Goal: Task Accomplishment & Management: Complete application form

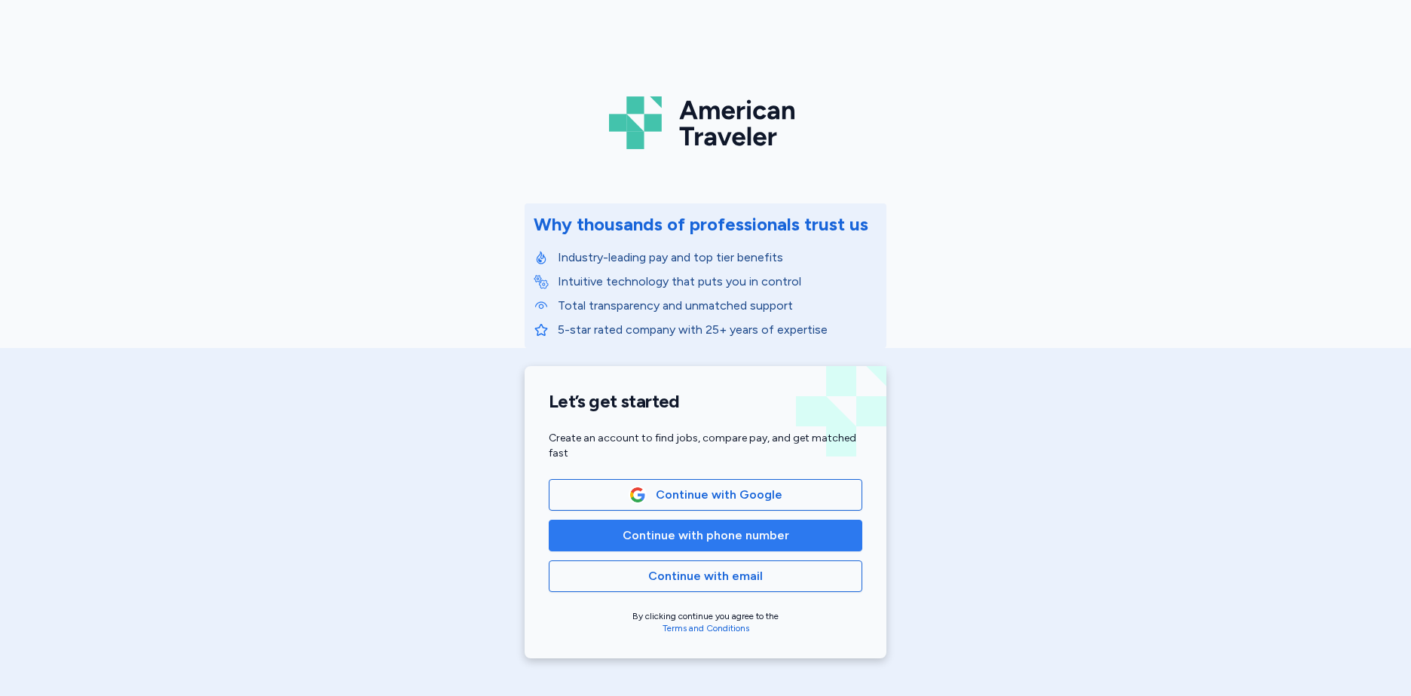
click at [700, 535] on span "Continue with phone number" at bounding box center [705, 536] width 167 height 18
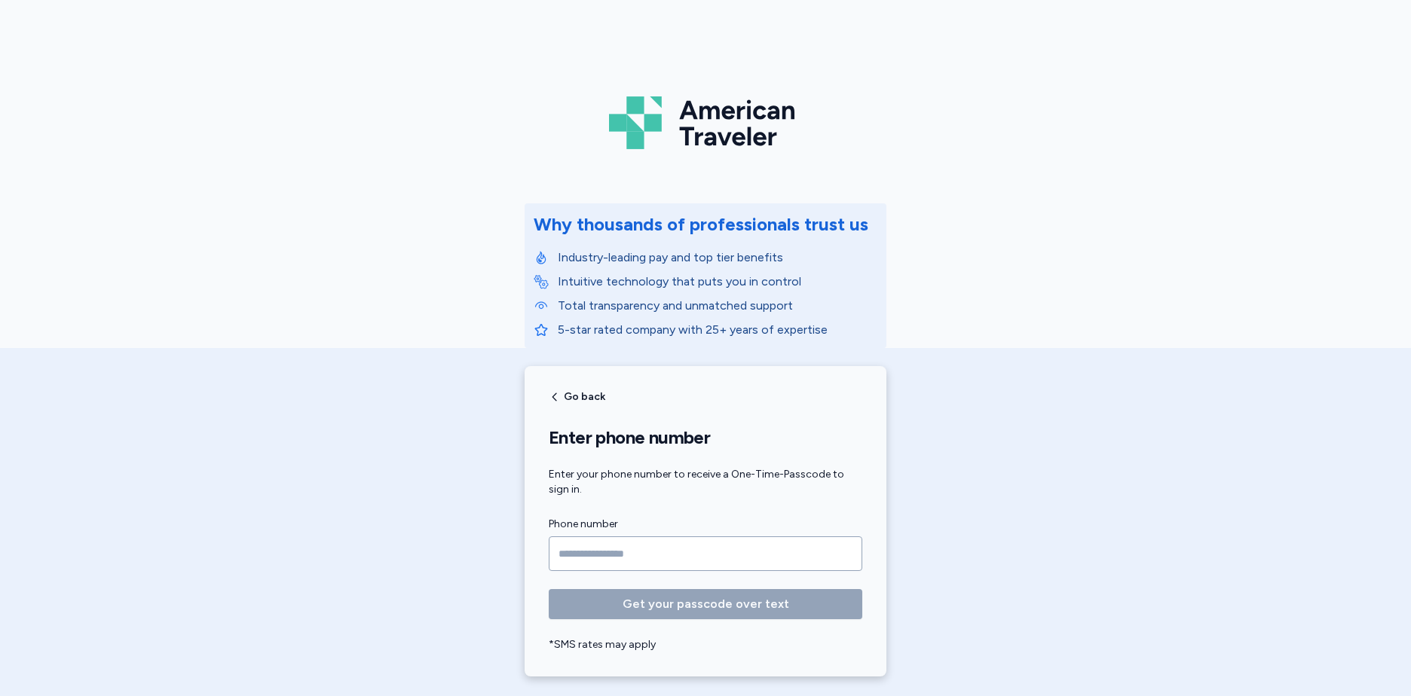
click at [621, 562] on input "Phone number" at bounding box center [706, 554] width 314 height 35
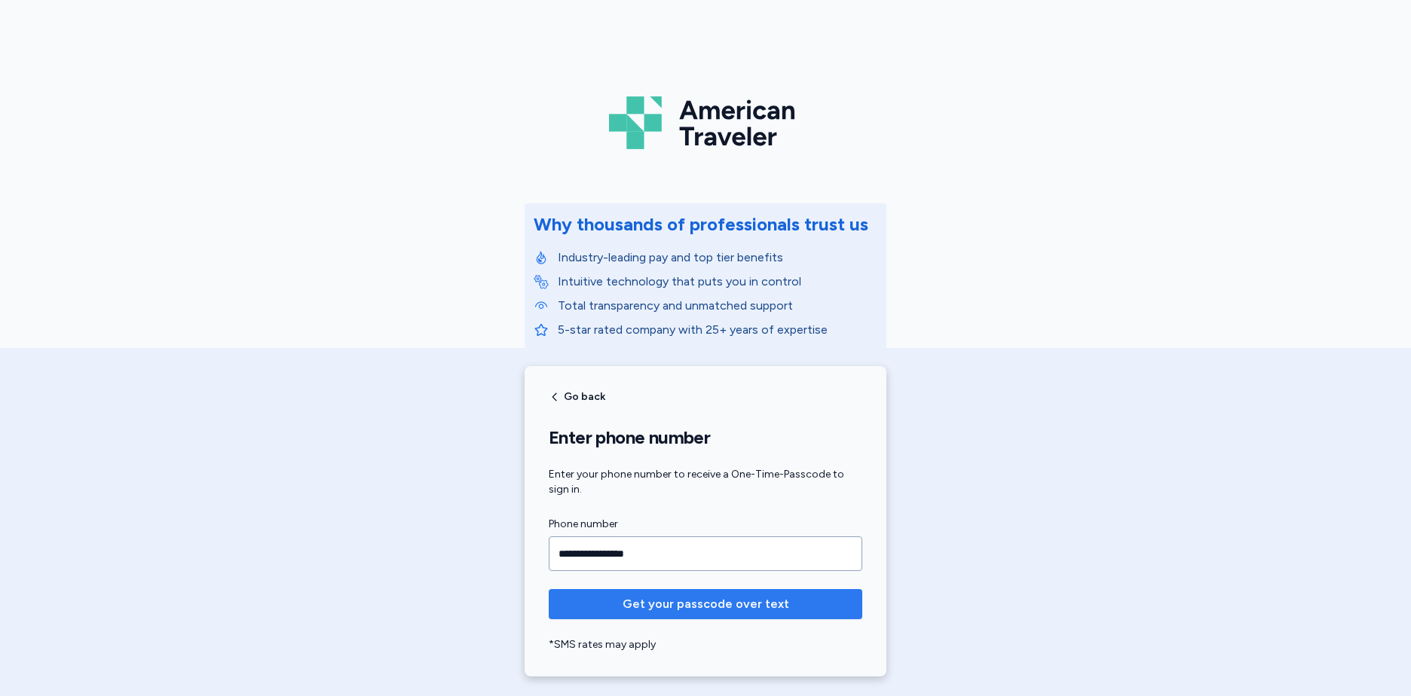
type input "**********"
click at [687, 603] on span "Get your passcode over text" at bounding box center [705, 604] width 167 height 18
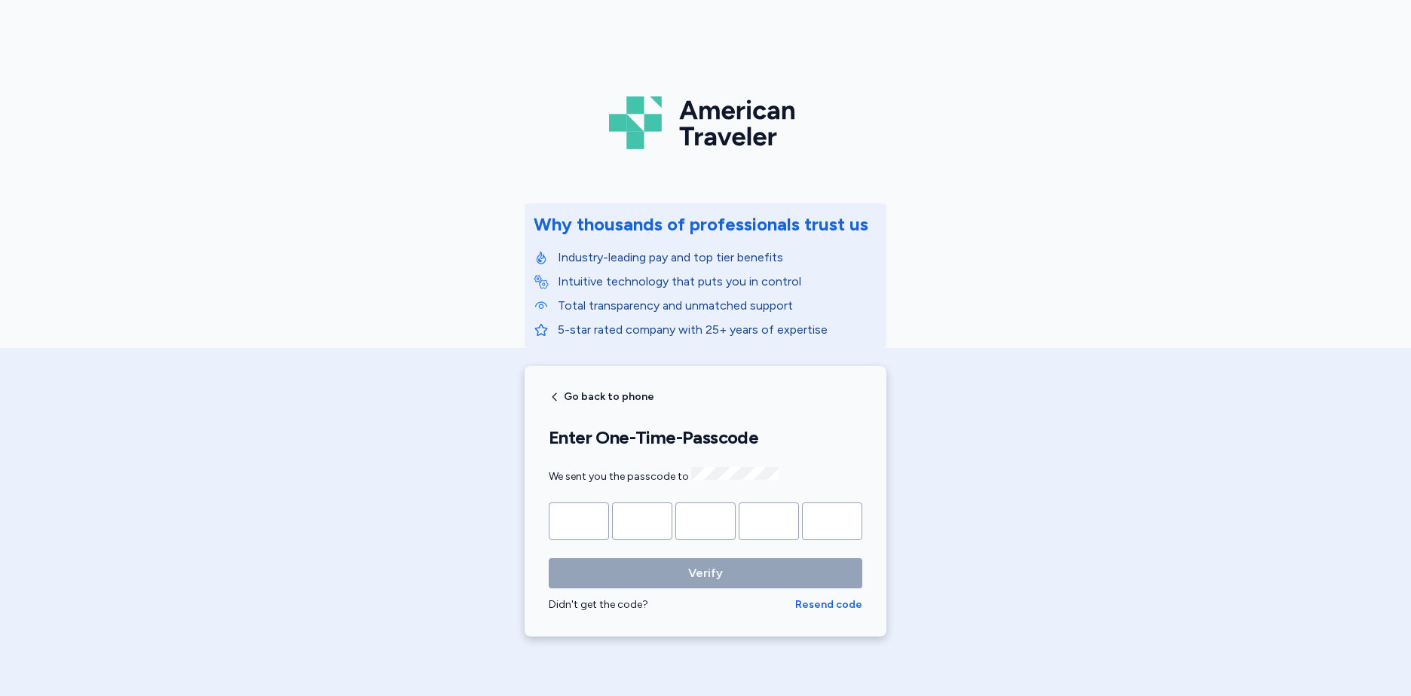
type input "*"
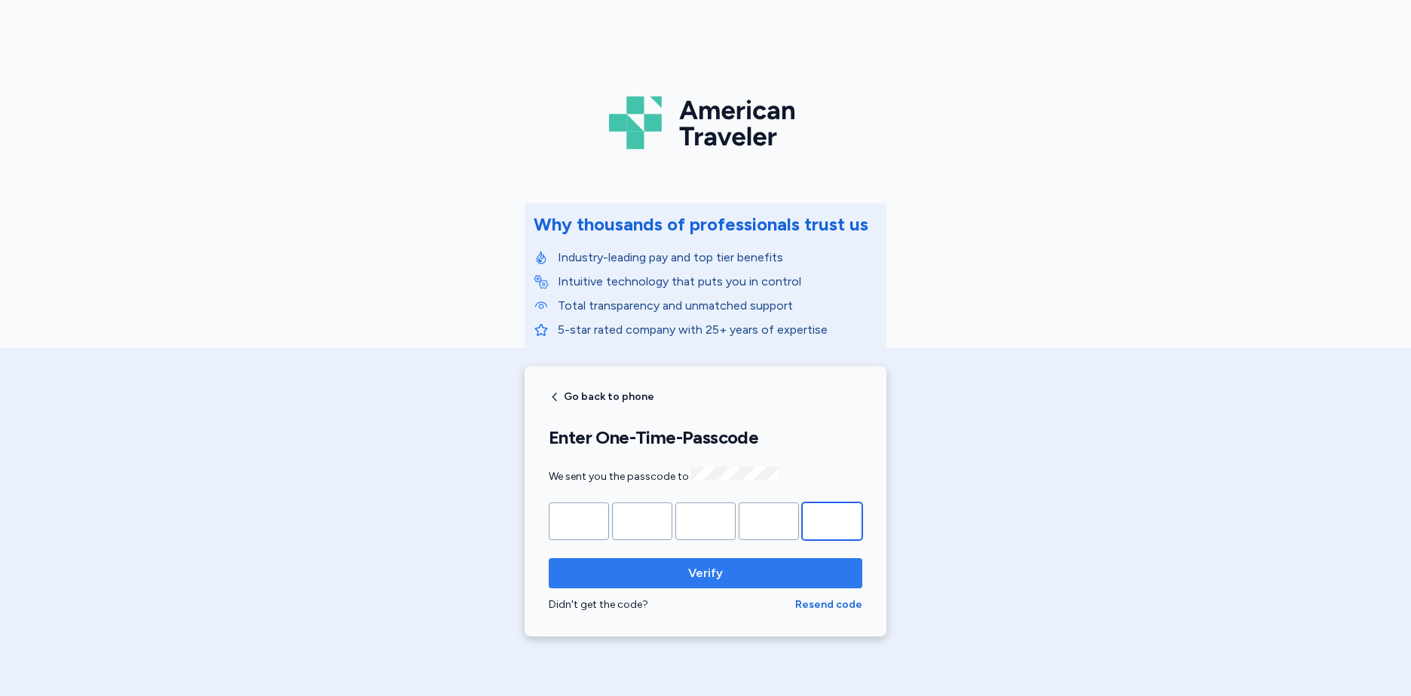
type input "*"
click at [718, 573] on span "Verify" at bounding box center [705, 573] width 289 height 18
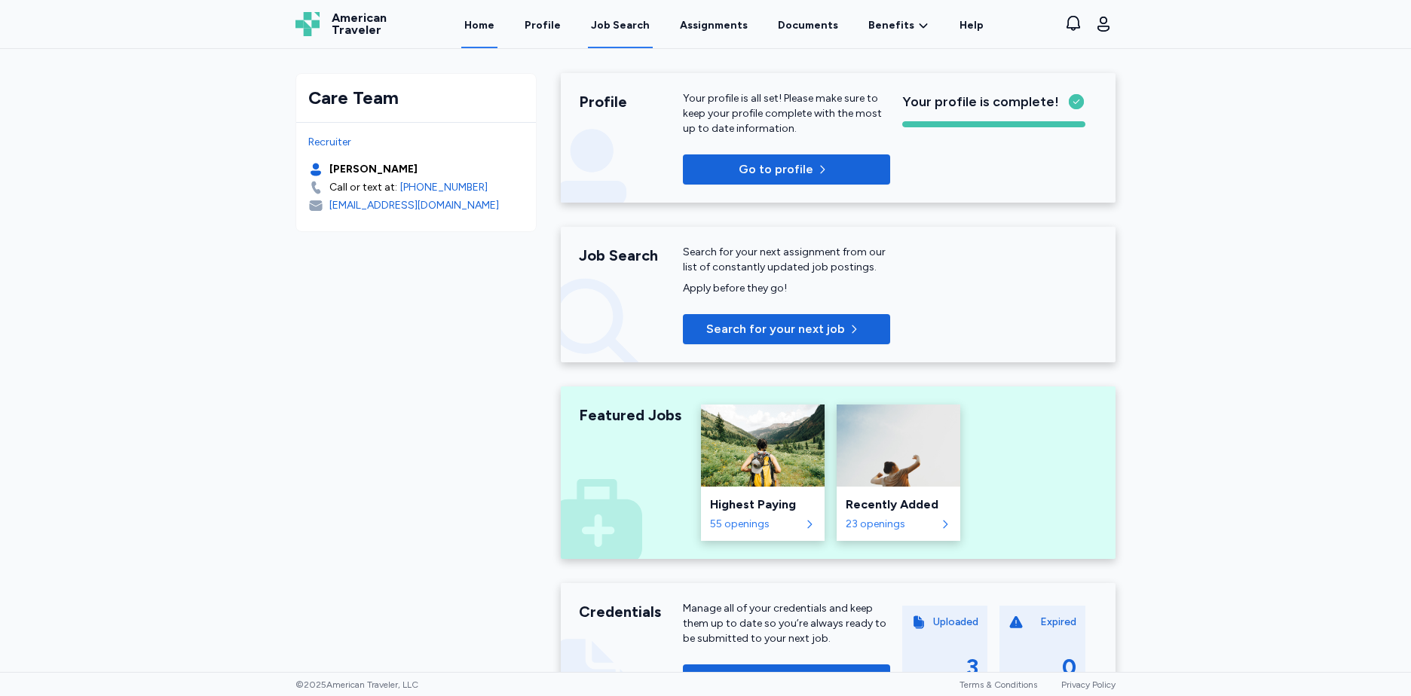
click at [633, 24] on div "Job Search" at bounding box center [620, 25] width 59 height 15
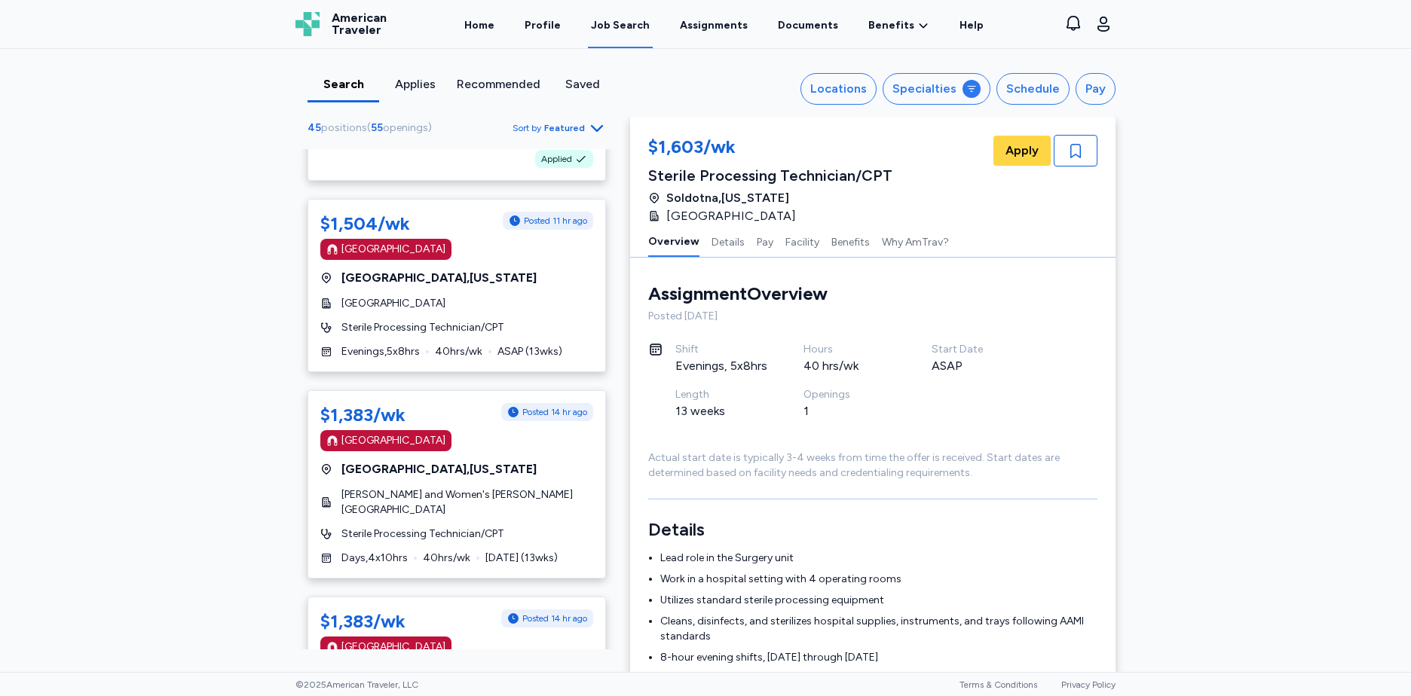
scroll to position [304, 0]
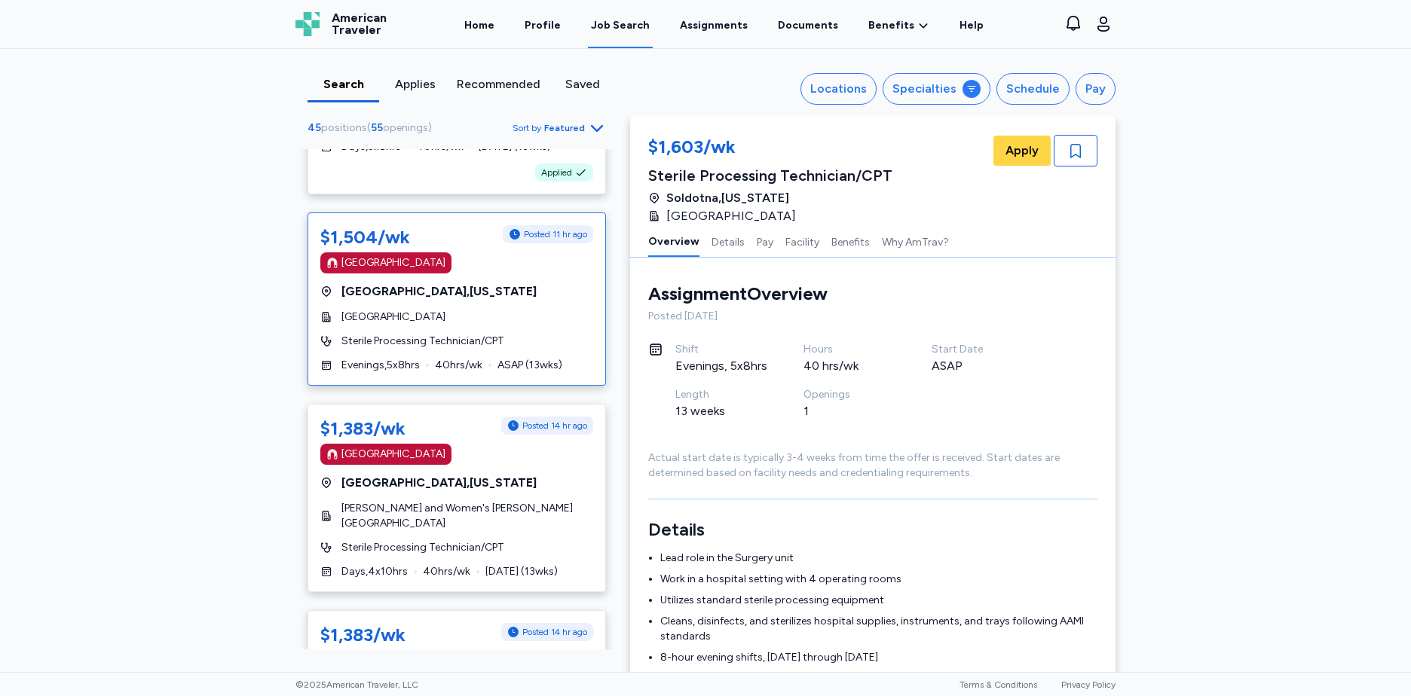
click at [515, 286] on div "[GEOGRAPHIC_DATA] , [US_STATE]" at bounding box center [456, 292] width 273 height 18
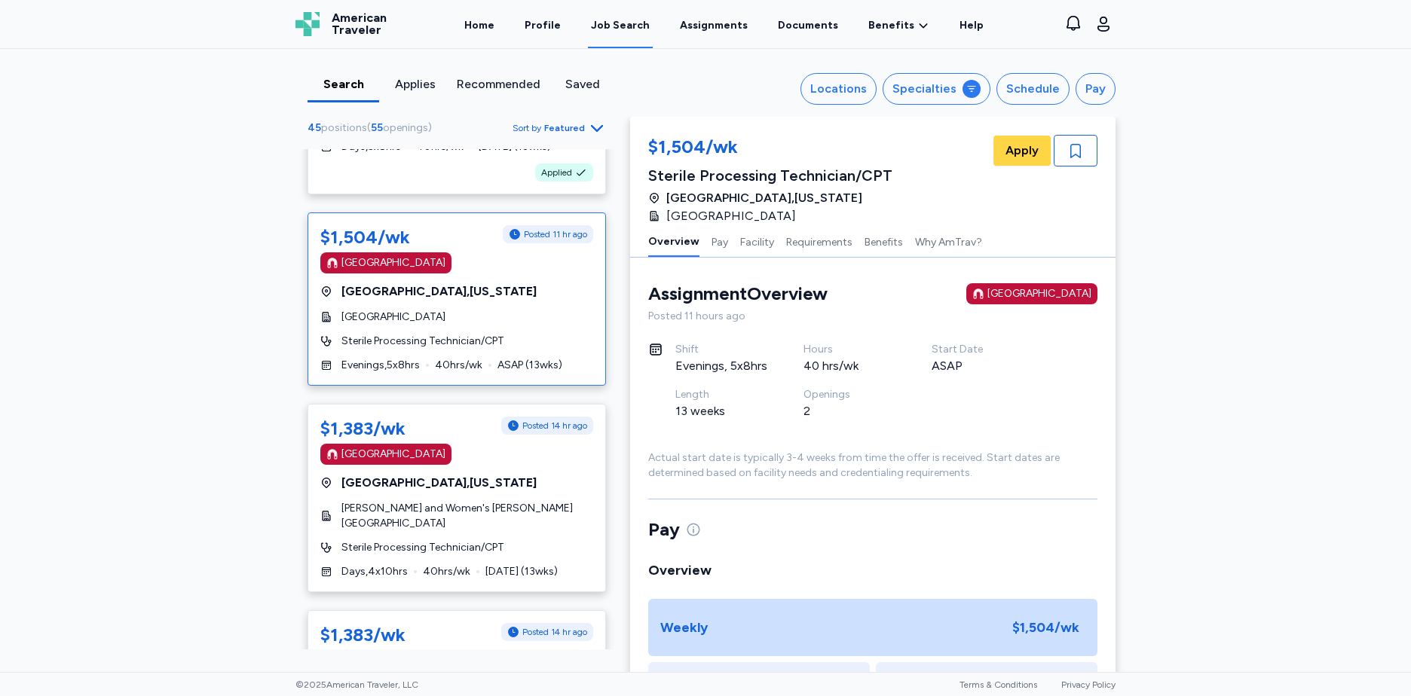
scroll to position [2, 0]
click at [1013, 153] on span "Apply" at bounding box center [1021, 151] width 33 height 18
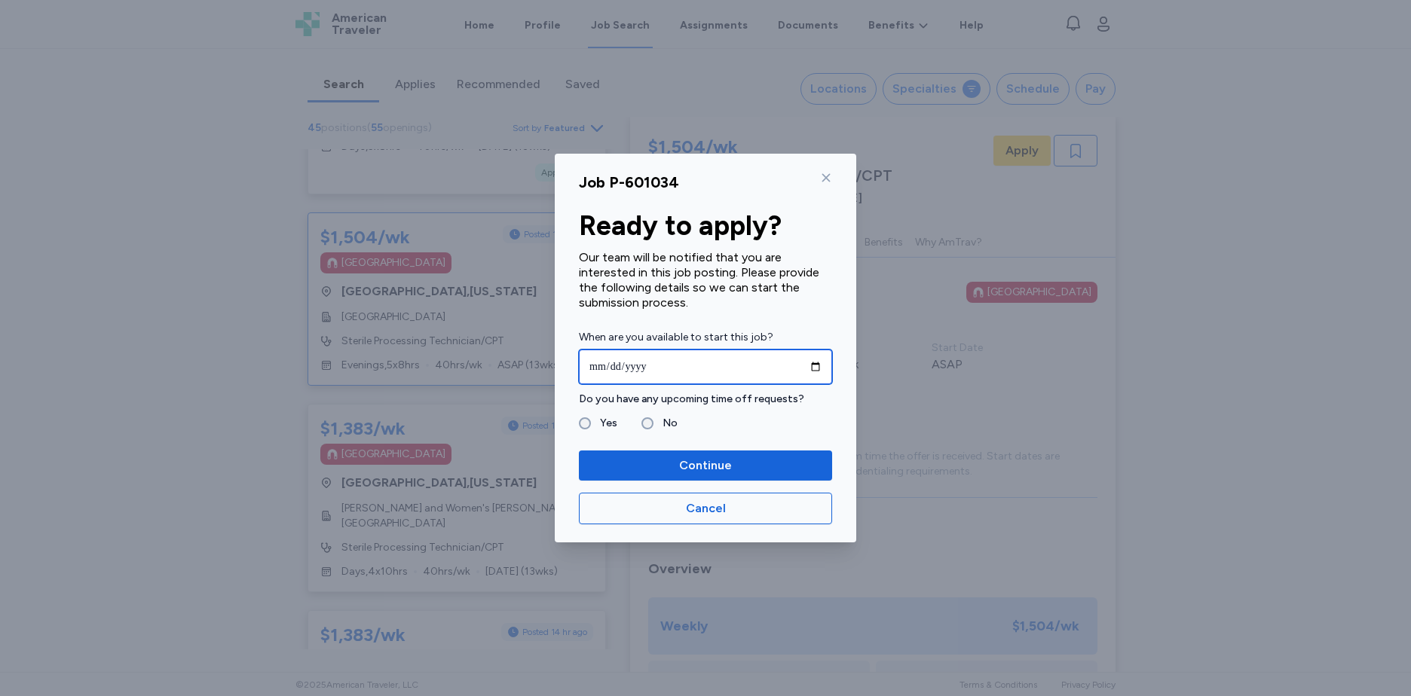
click at [815, 366] on input "date" at bounding box center [705, 367] width 253 height 35
type input "**********"
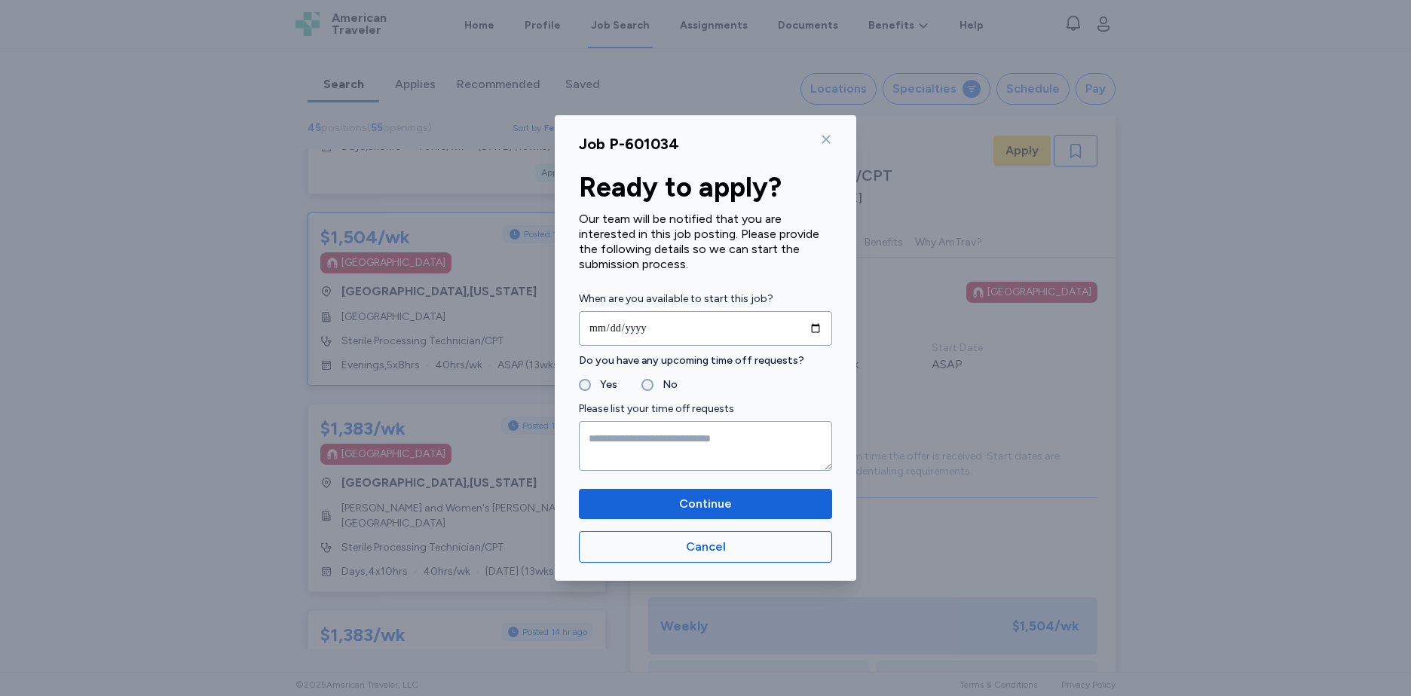
click at [655, 389] on label "No" at bounding box center [665, 385] width 24 height 18
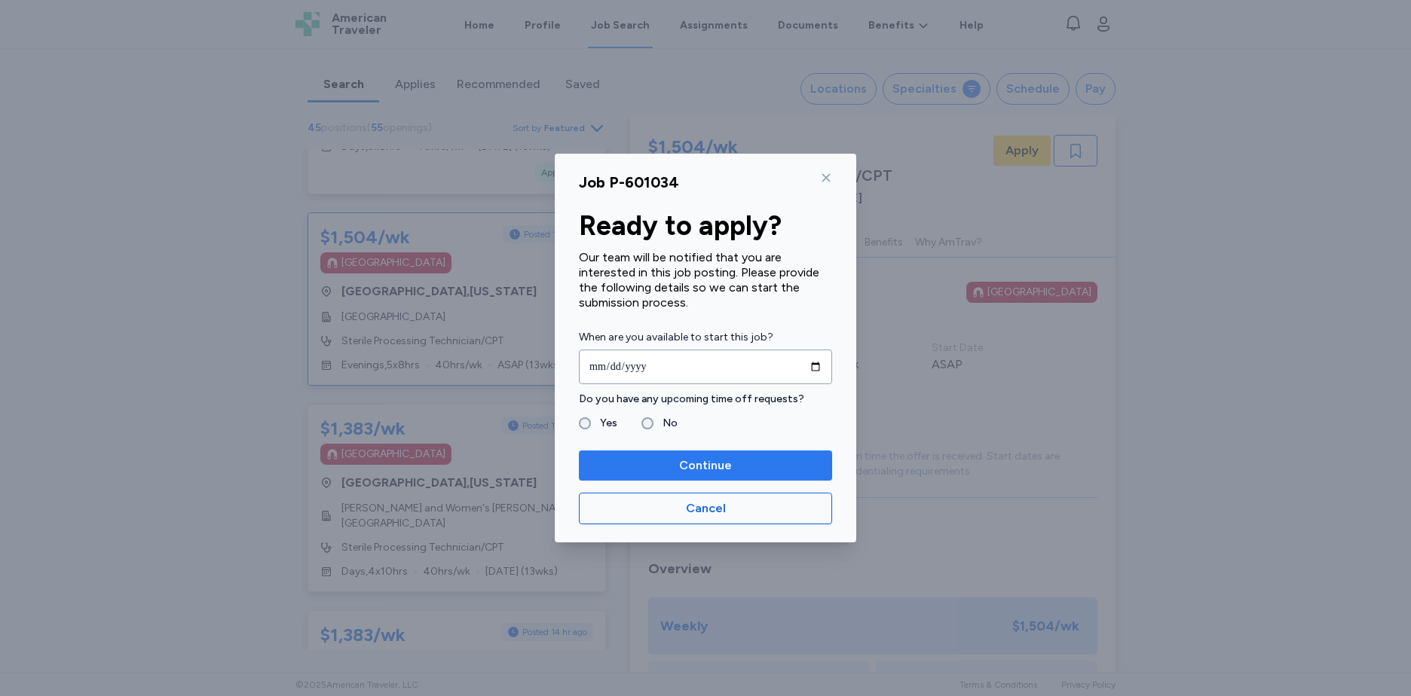
click at [712, 466] on span "Continue" at bounding box center [705, 466] width 53 height 18
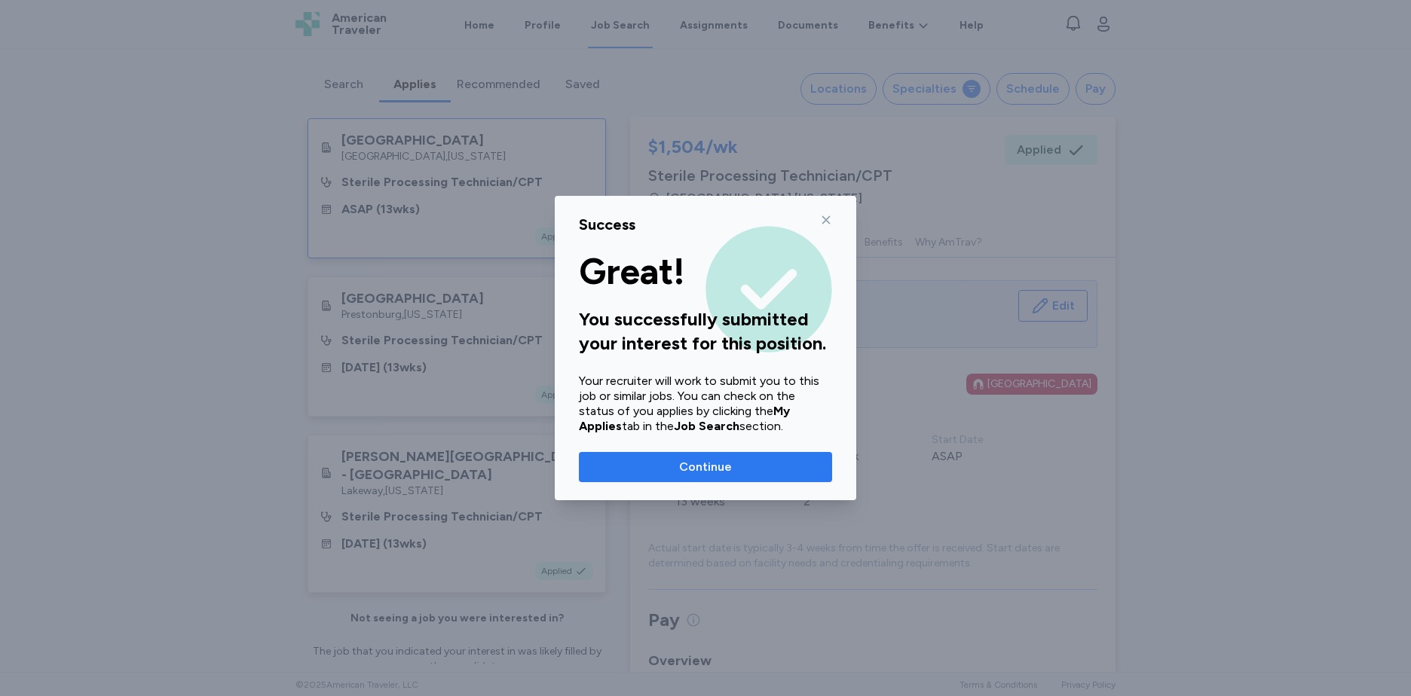
click at [742, 466] on span "Continue" at bounding box center [705, 467] width 229 height 18
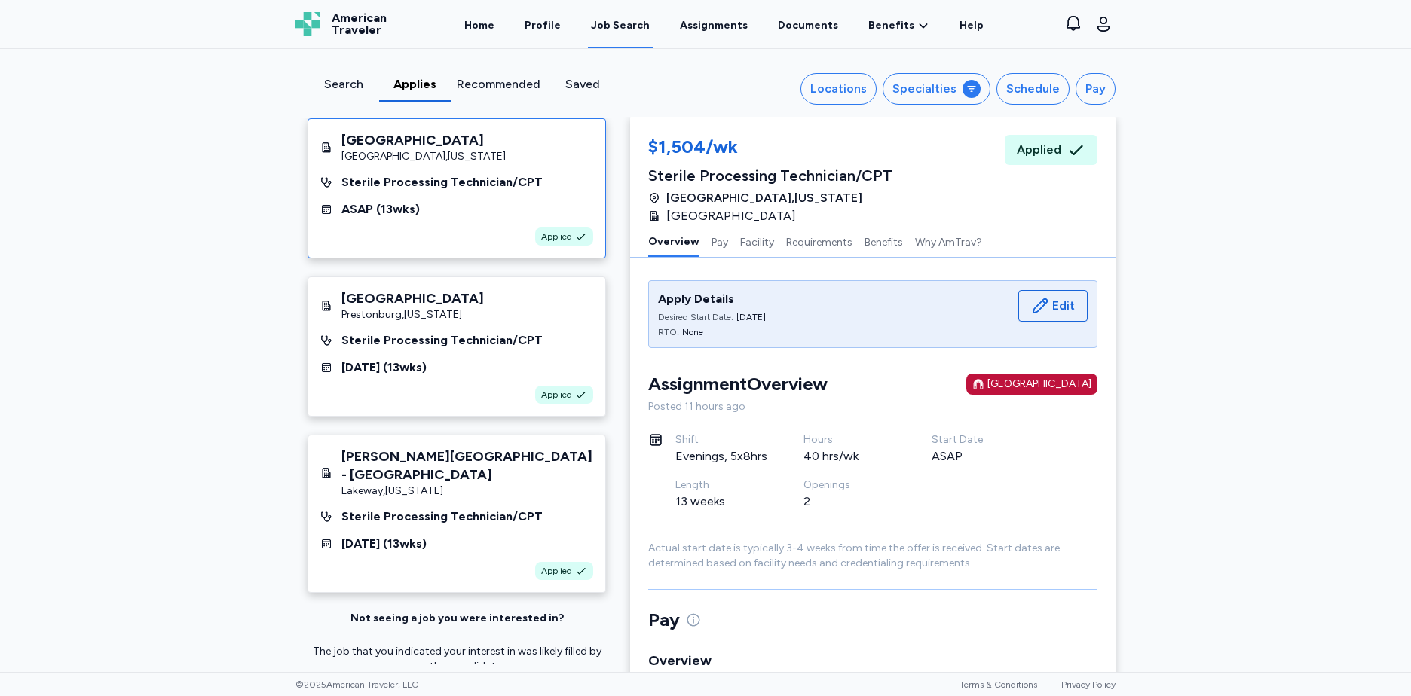
drag, startPoint x: 612, startPoint y: 320, endPoint x: 608, endPoint y: 362, distance: 42.4
click at [608, 362] on div "[GEOGRAPHIC_DATA] , [US_STATE] Sterile Processing Technician/CPT ASAP ( 13 wks)…" at bounding box center [456, 391] width 323 height 546
click at [234, 242] on div "Search Applies Recommended Saved Locations Specialties Schedule Pay [GEOGRAPHIC…" at bounding box center [705, 360] width 1411 height 623
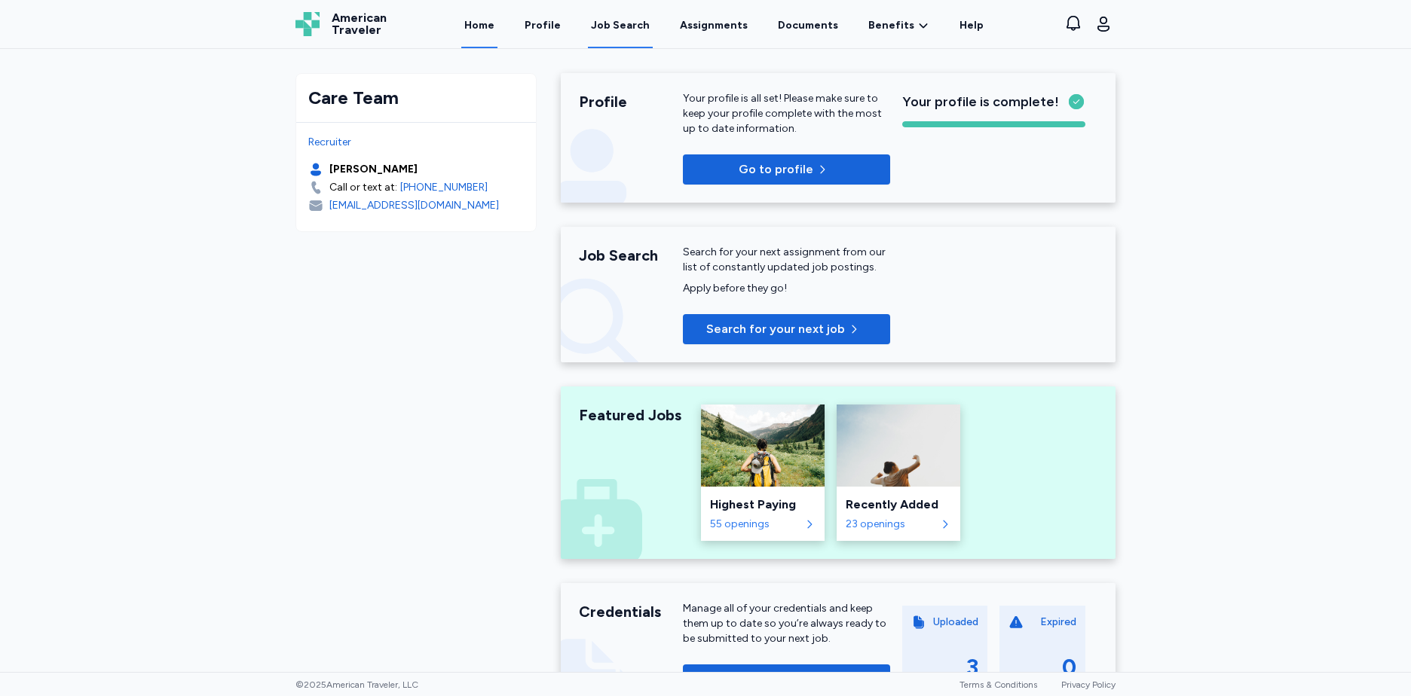
click at [646, 38] on link "Job Search" at bounding box center [620, 25] width 65 height 47
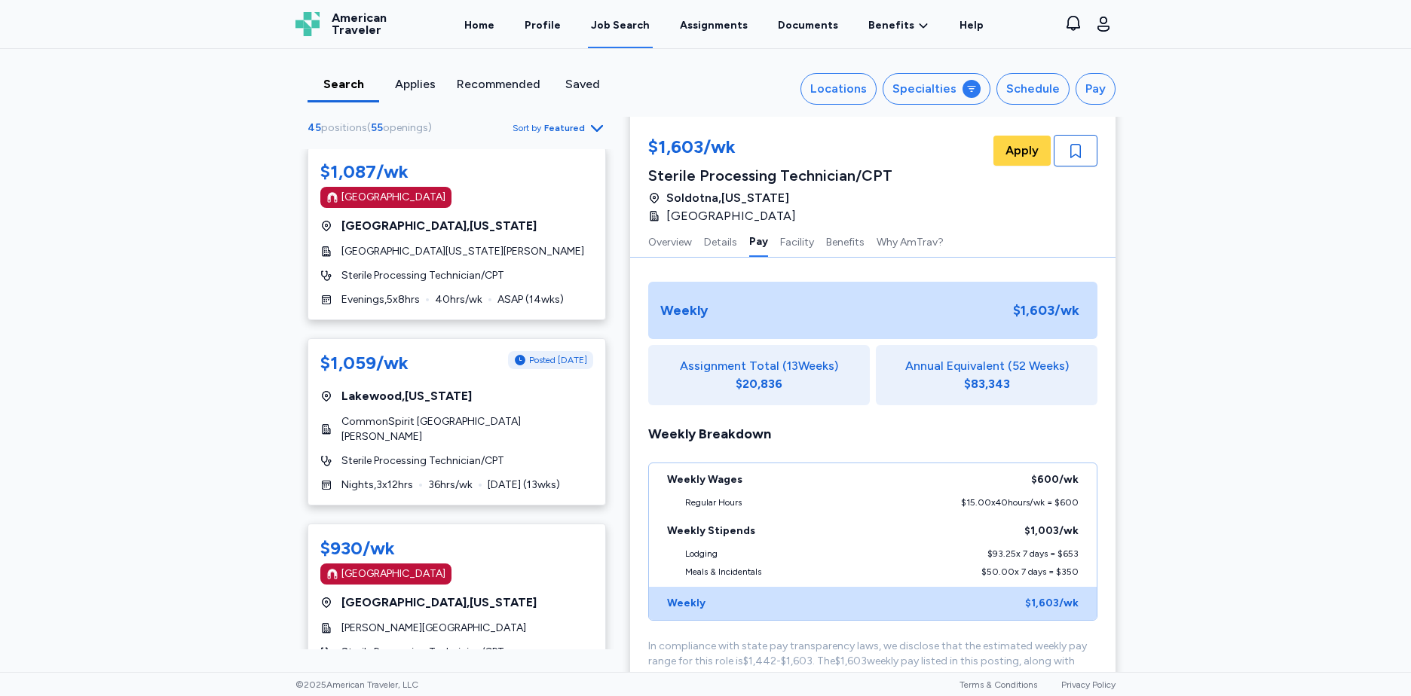
scroll to position [2373, 0]
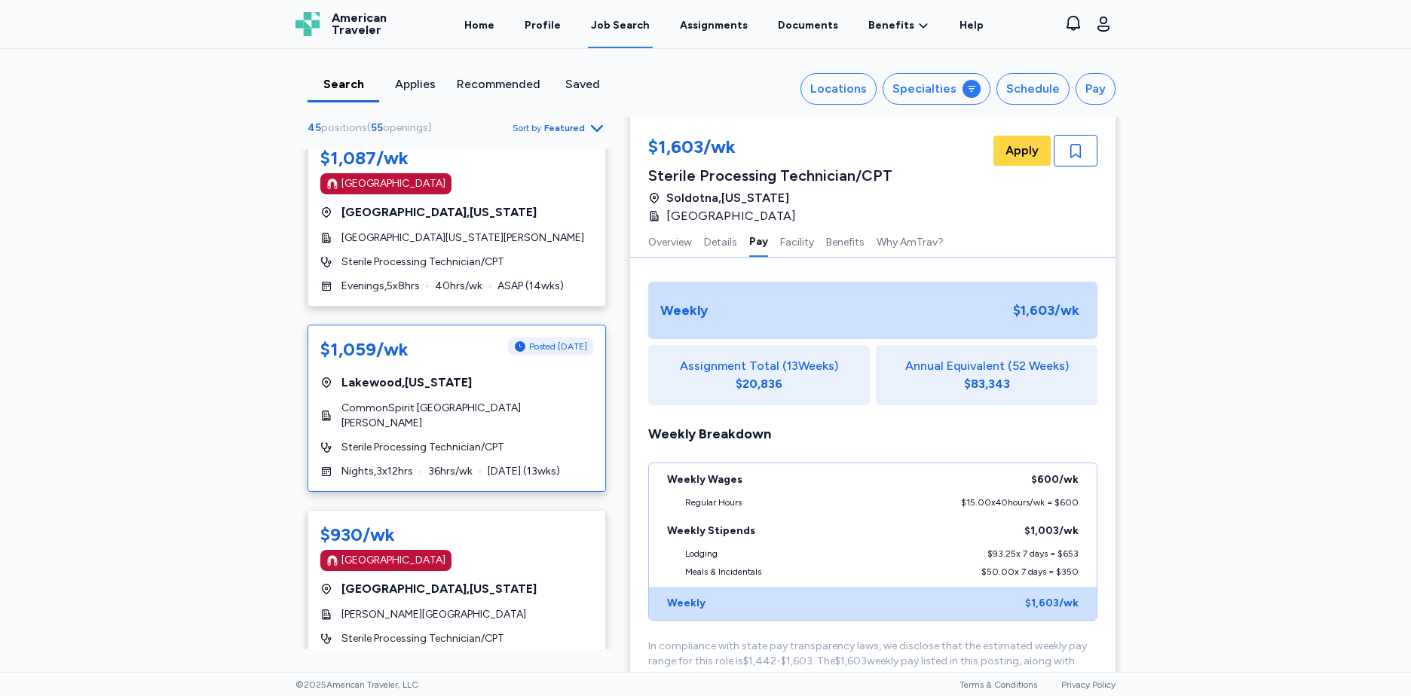
click at [549, 325] on div "$1,059/wk Posted [DATE] [GEOGRAPHIC_DATA] , [US_STATE][GEOGRAPHIC_DATA][PERSON_…" at bounding box center [456, 408] width 298 height 167
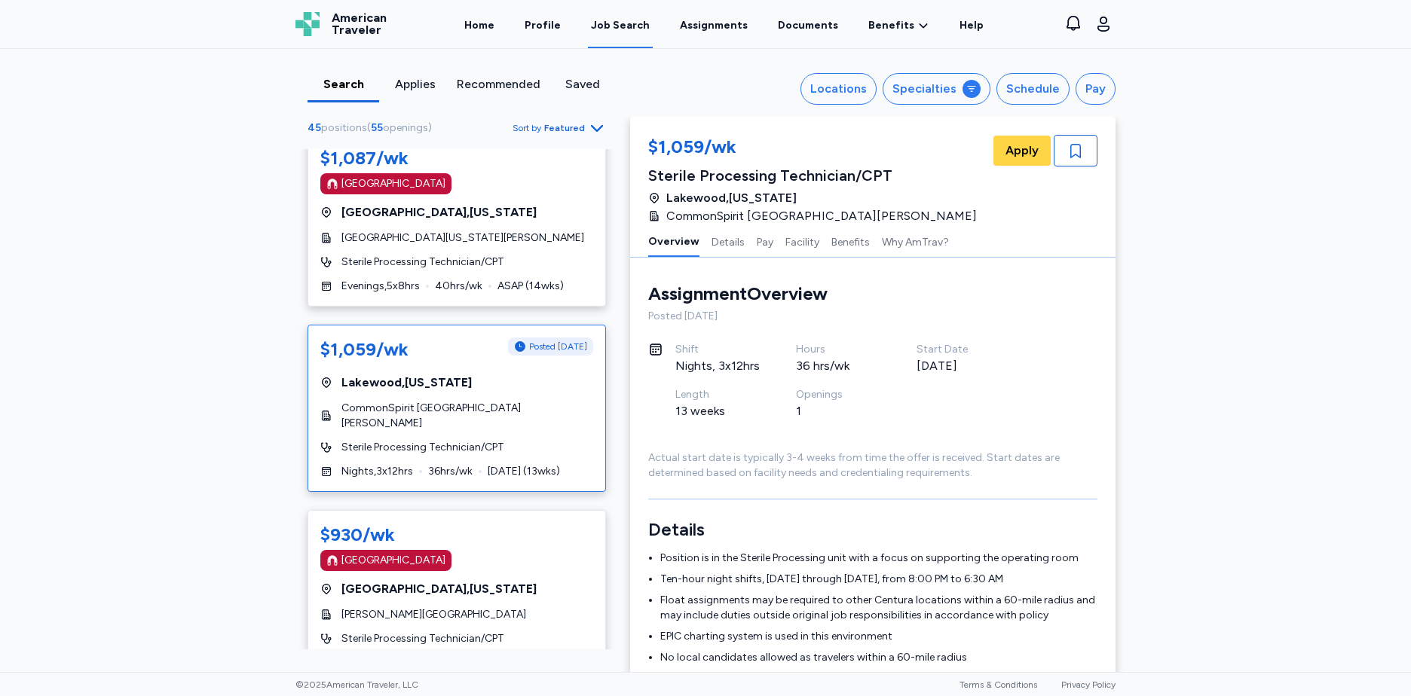
click at [526, 348] on div "$1,059/wk Posted [DATE] [GEOGRAPHIC_DATA] , [US_STATE][GEOGRAPHIC_DATA][PERSON_…" at bounding box center [456, 408] width 298 height 167
click at [1020, 148] on span "Apply" at bounding box center [1021, 151] width 33 height 18
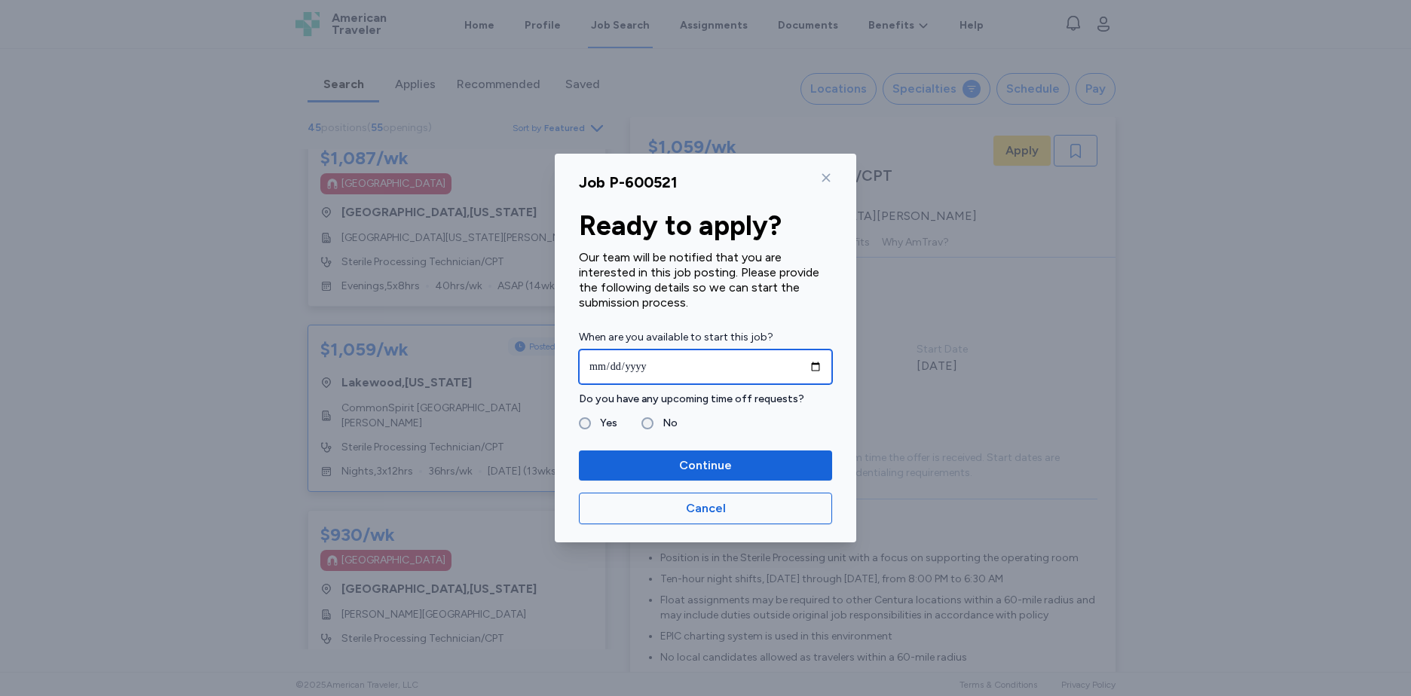
click at [821, 369] on input "date" at bounding box center [705, 367] width 253 height 35
type input "**********"
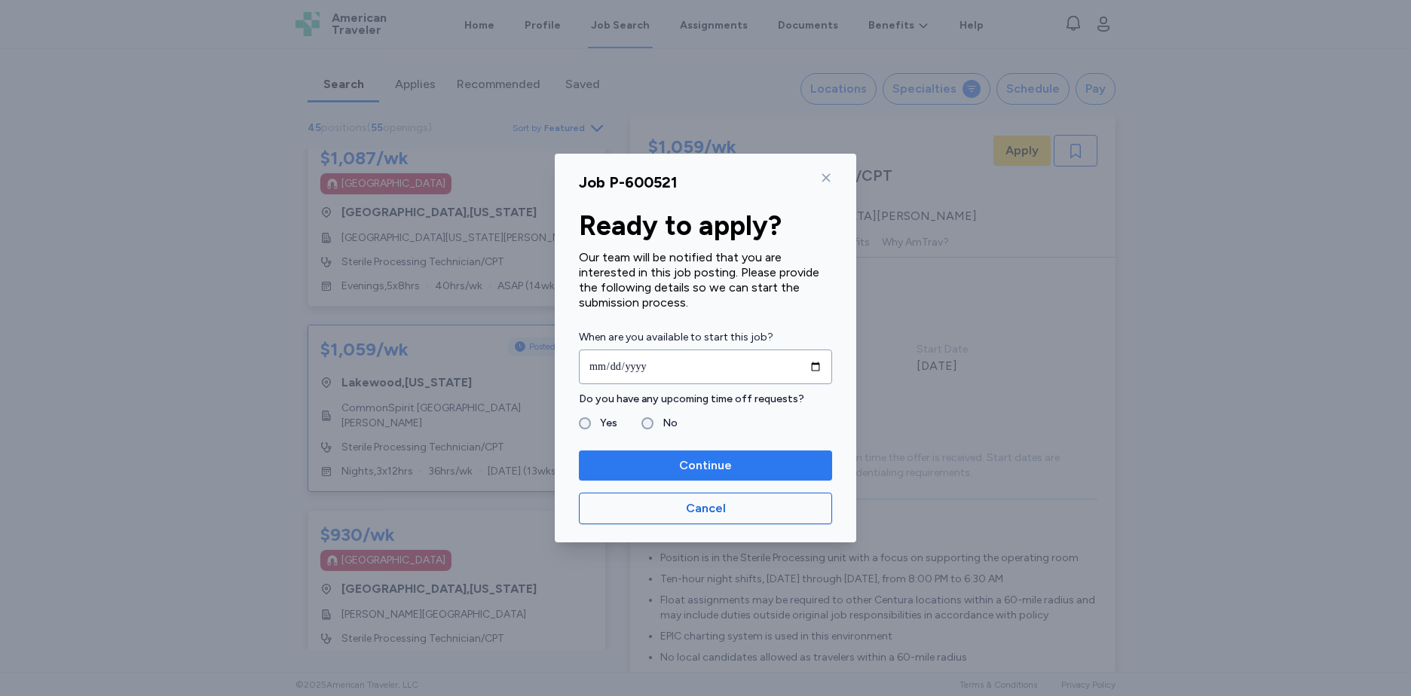
click at [709, 470] on span "Continue" at bounding box center [705, 466] width 53 height 18
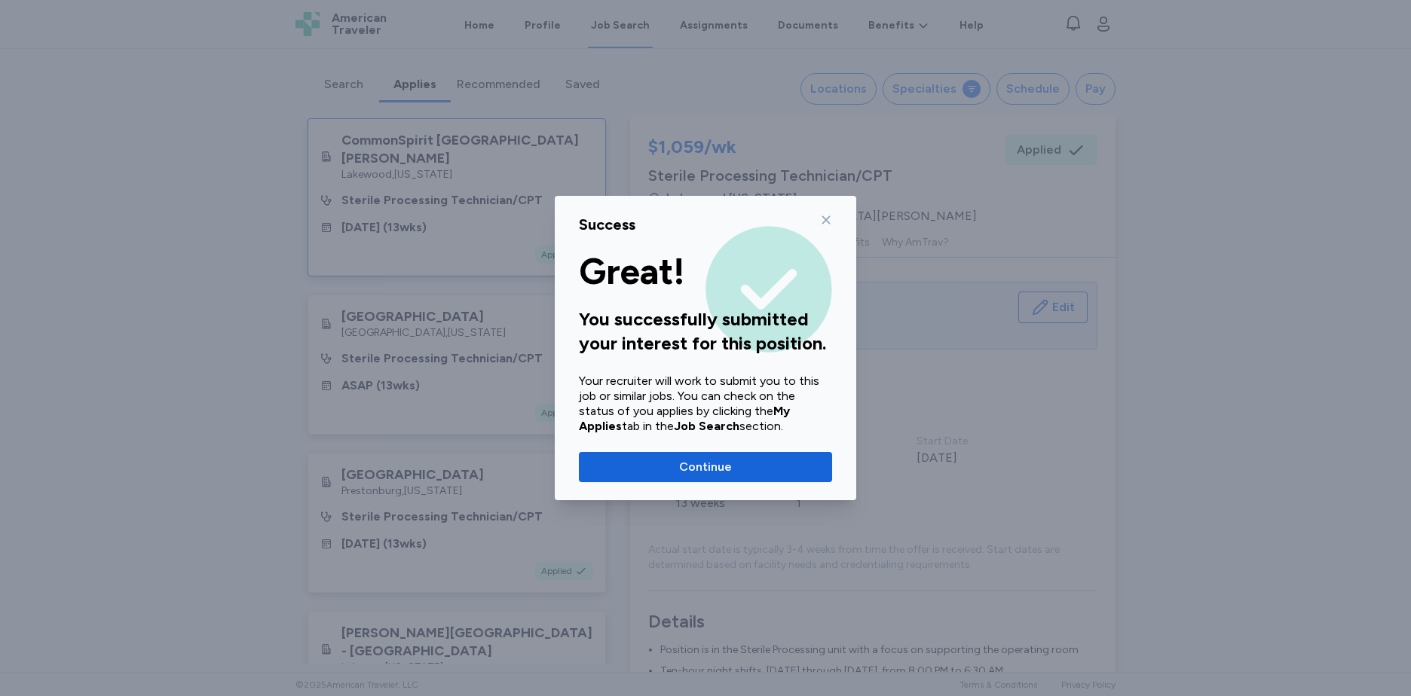
click at [709, 470] on span "Continue" at bounding box center [705, 467] width 53 height 18
